Goal: Information Seeking & Learning: Check status

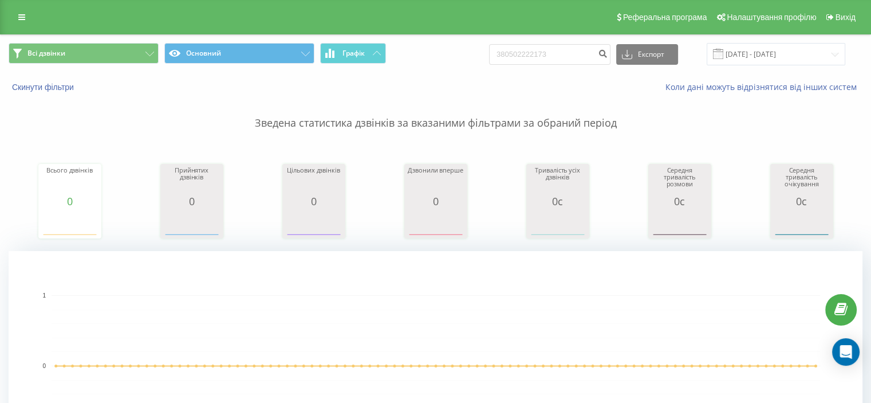
click at [517, 56] on input "380502222173" at bounding box center [549, 54] width 121 height 21
drag, startPoint x: 517, startPoint y: 54, endPoint x: 476, endPoint y: 65, distance: 42.0
click at [476, 65] on div "Всі дзвінки Основний Графік +38 0958248156 Експорт .csv .xls .xlsx 20.05.2025 -…" at bounding box center [436, 54] width 854 height 22
click at [523, 54] on input "38 0958248156" at bounding box center [549, 54] width 121 height 21
type input "380958248156"
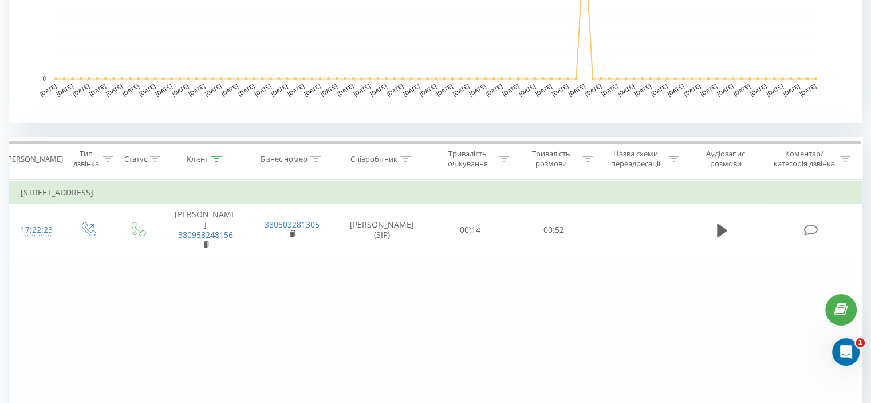
scroll to position [435, 0]
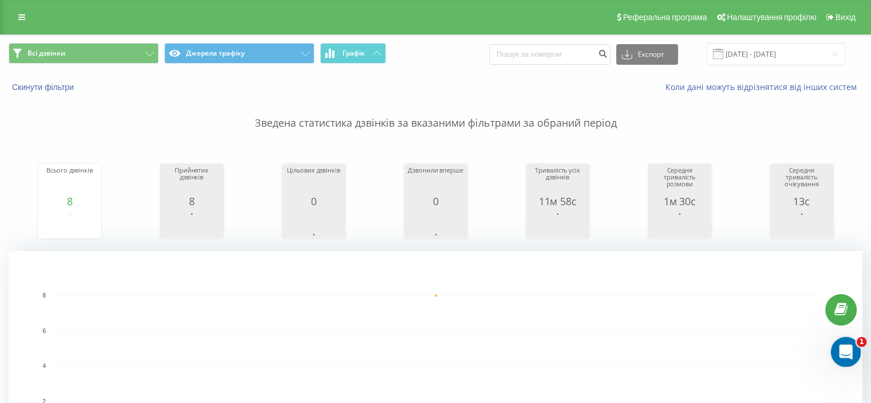
click at [843, 355] on icon "Открыть службу сообщений Intercom" at bounding box center [844, 350] width 19 height 19
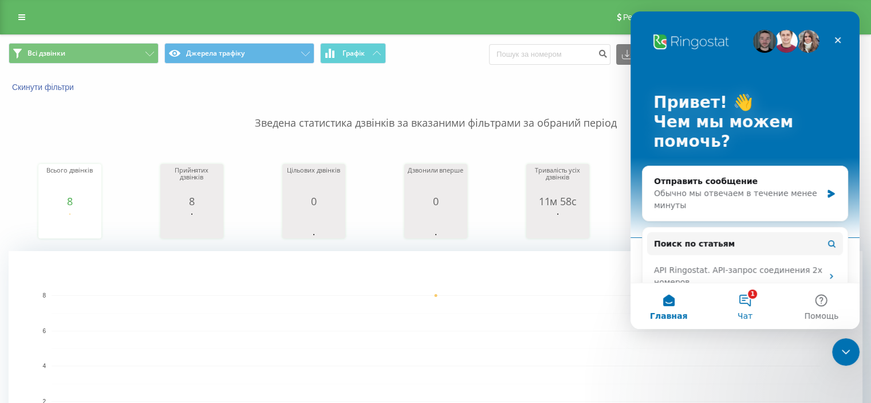
click at [752, 304] on button "1 Чат" at bounding box center [745, 306] width 76 height 46
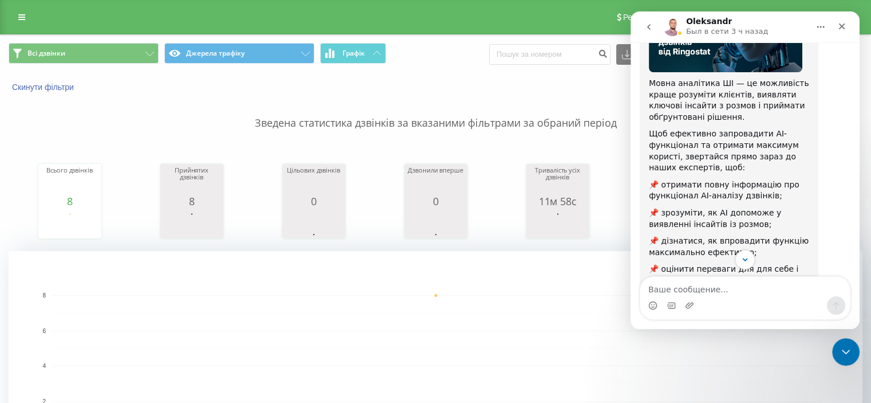
scroll to position [198, 0]
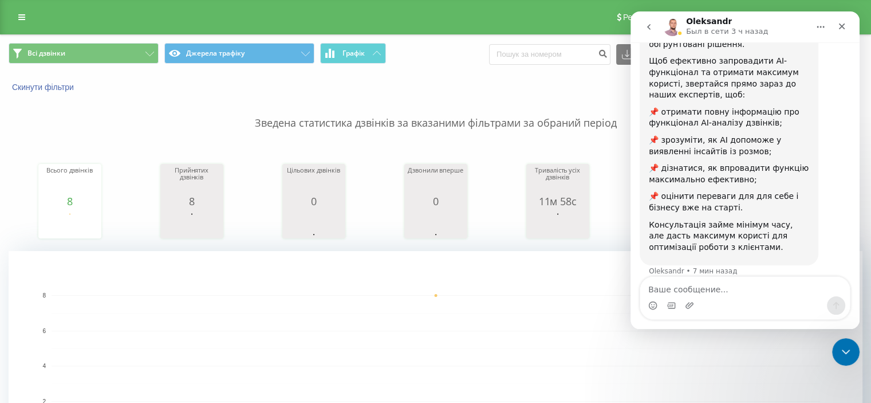
click at [527, 310] on rect "A chart." at bounding box center [436, 365] width 769 height 141
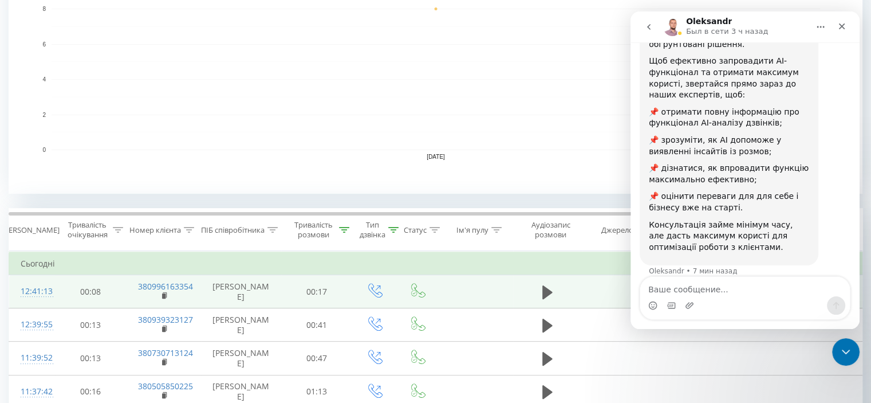
click at [538, 287] on td at bounding box center [547, 291] width 69 height 33
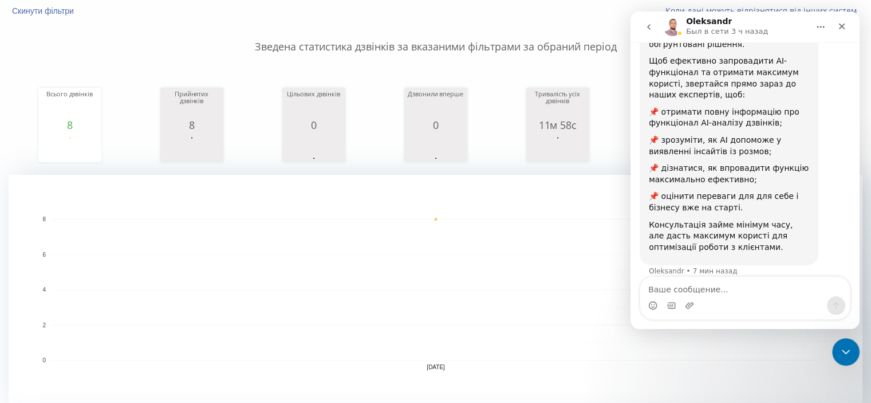
scroll to position [0, 0]
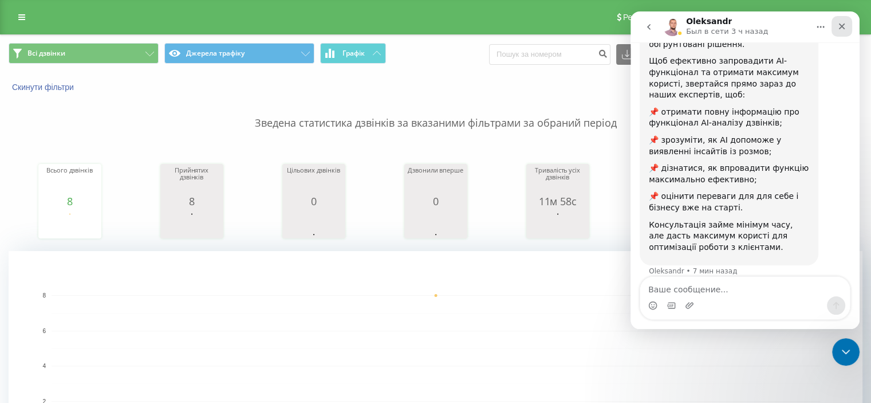
click at [844, 25] on icon "Закрыть" at bounding box center [841, 26] width 9 height 9
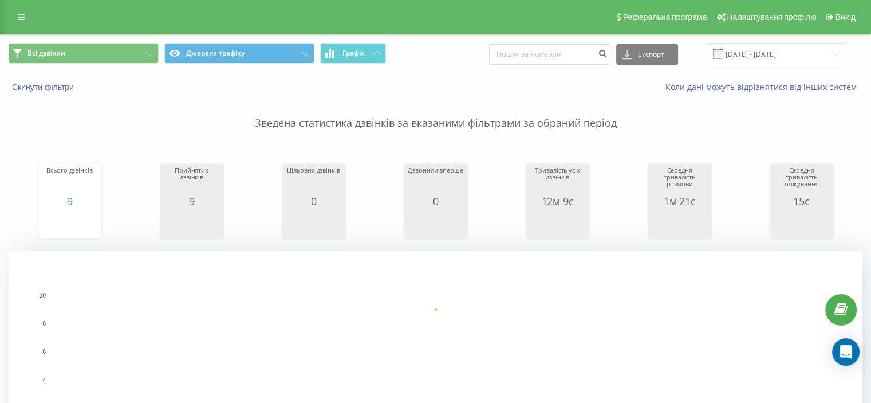
scroll to position [286, 0]
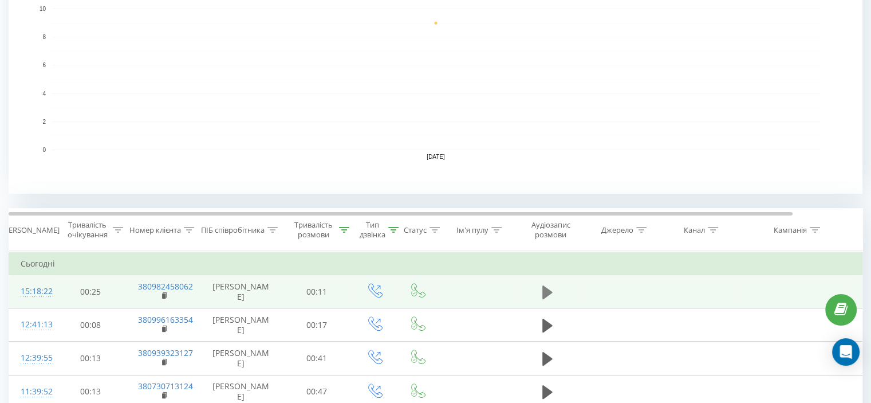
click at [545, 289] on icon at bounding box center [547, 292] width 10 height 14
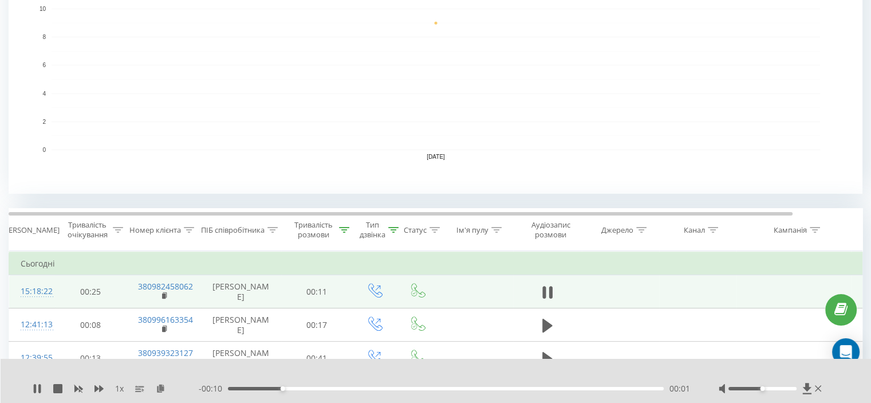
click at [639, 389] on div "00:01" at bounding box center [446, 388] width 436 height 3
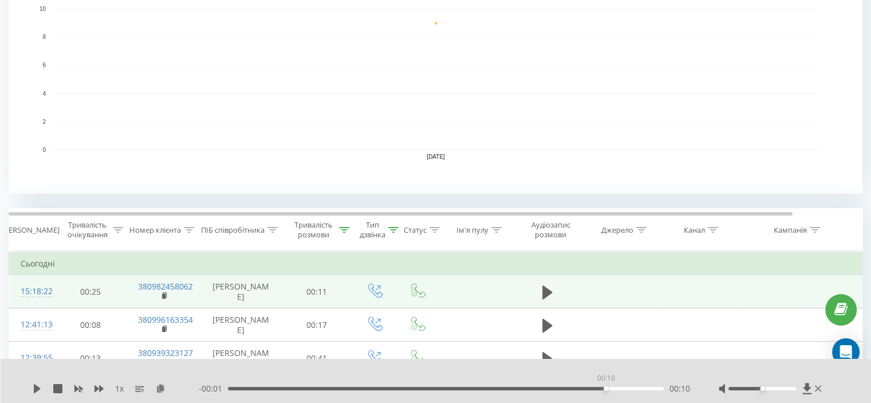
click at [605, 389] on div "00:10" at bounding box center [446, 388] width 436 height 3
click at [39, 388] on icon at bounding box center [37, 388] width 7 height 9
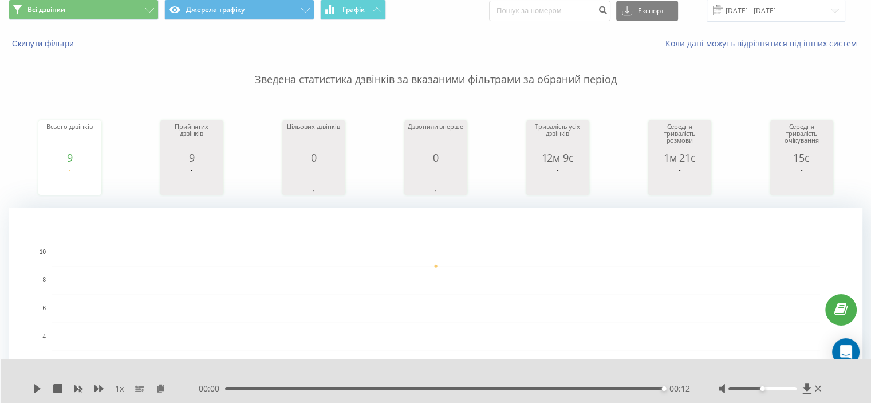
scroll to position [0, 0]
